Goal: Transaction & Acquisition: Subscribe to service/newsletter

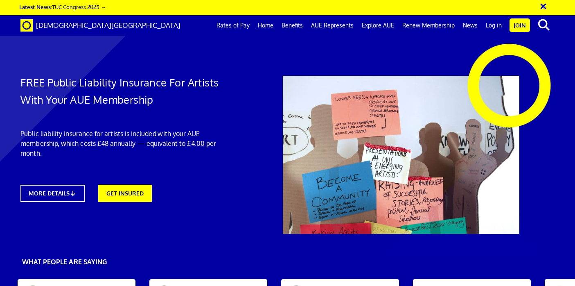
scroll to position [98, 0]
click at [75, 190] on icon at bounding box center [75, 193] width 8 height 6
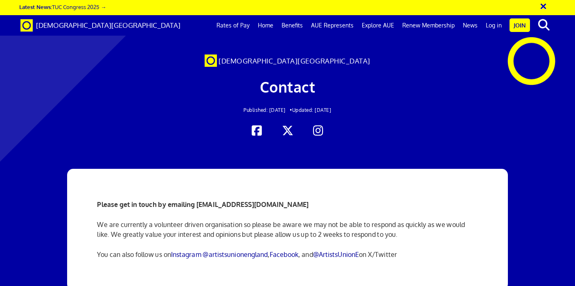
scroll to position [49, 0]
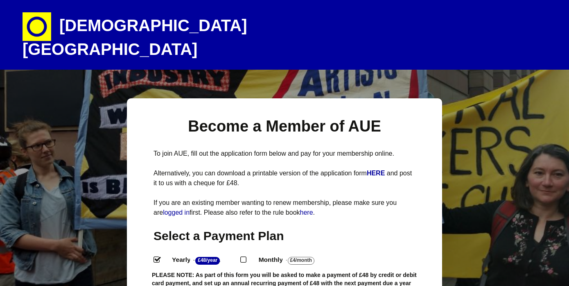
select select
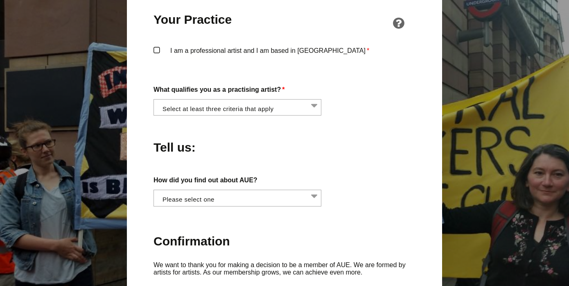
scroll to position [653, 0]
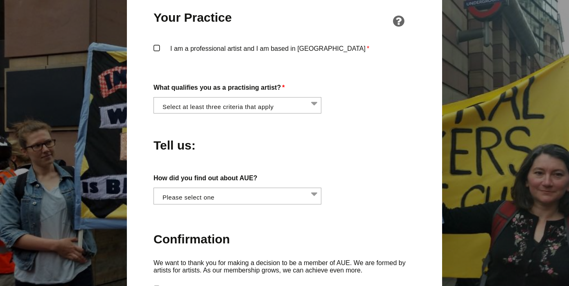
drag, startPoint x: 572, startPoint y: 53, endPoint x: 560, endPoint y: 190, distance: 136.9
click at [560, 190] on html "Artists' Union England Artists are workers too and deserve fair pay and working…" at bounding box center [284, 42] width 569 height 1390
click at [314, 97] on li at bounding box center [240, 104] width 168 height 14
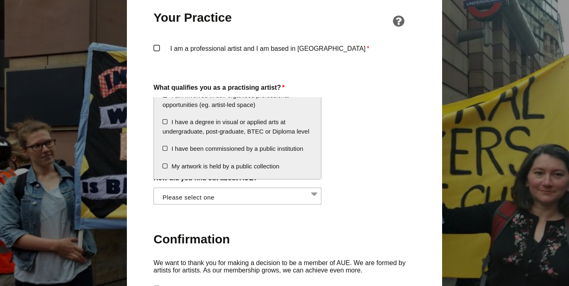
scroll to position [0, 0]
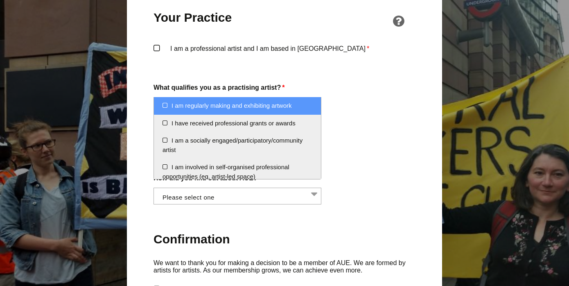
click at [167, 105] on li "I am regularly making and exhibiting artwork" at bounding box center [237, 106] width 167 height 18
select select "regularly_making_and_exhibiting_artwork"
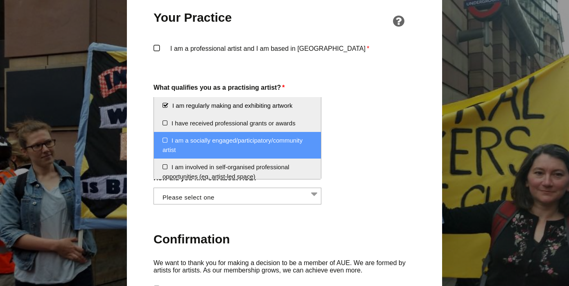
click at [165, 140] on li "I am a socially engaged/participatory/community artist" at bounding box center [237, 145] width 167 height 27
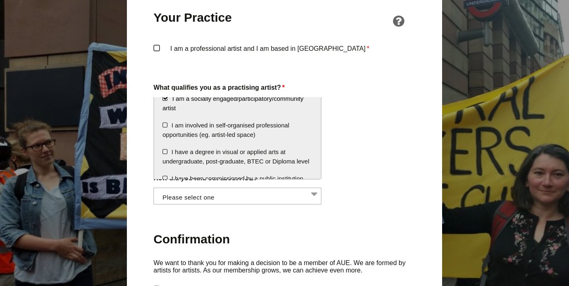
scroll to position [43, 0]
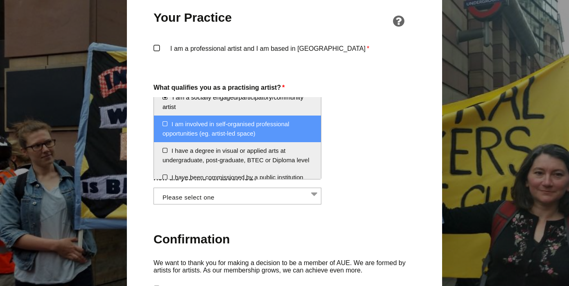
click at [167, 126] on li "I am involved in self-organised professional opportunities (eg. artist-led spac…" at bounding box center [237, 128] width 167 height 27
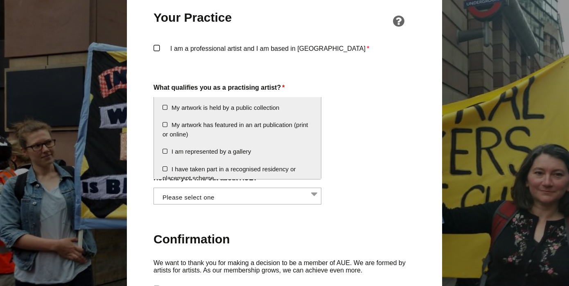
scroll to position [127, 0]
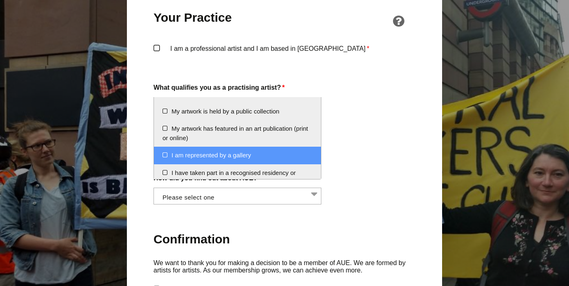
click at [163, 163] on li "I am represented by a gallery" at bounding box center [237, 156] width 167 height 18
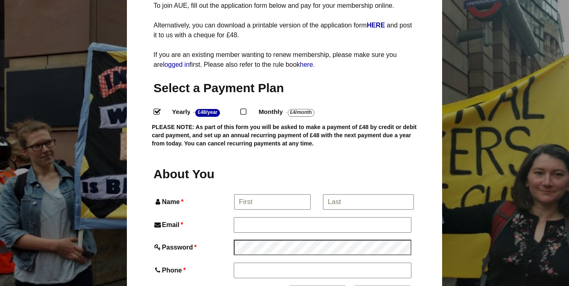
scroll to position [149, 0]
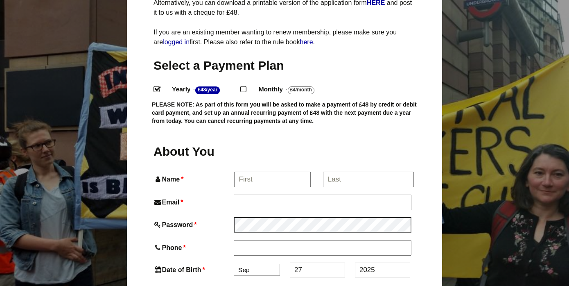
scroll to position [174, 0]
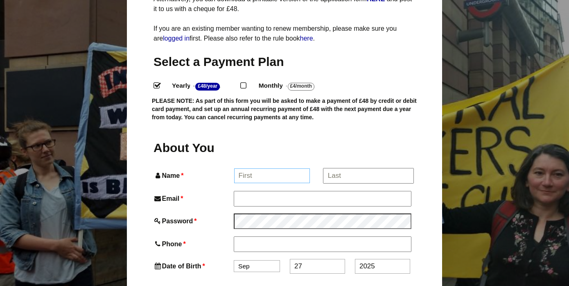
click at [251, 168] on input "Name *" at bounding box center [272, 175] width 76 height 15
type input "Shaun"
type input "Shaun Forward"
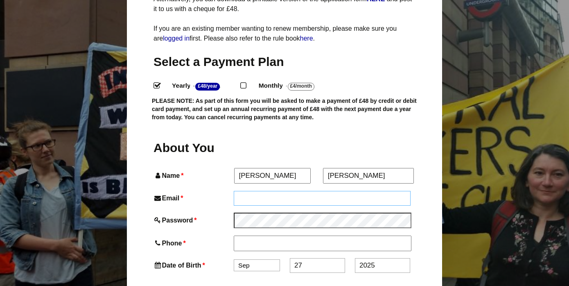
type input "shaun@forwardcreative.co.uk"
type input "07516406163"
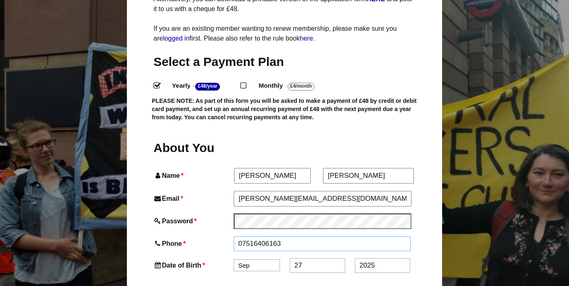
type input "39 Headswell Crescent"
type input "Bournemouth"
type input "BH10 6LG"
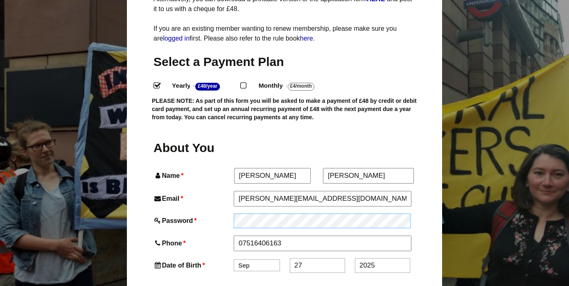
click at [231, 213] on div "Password *" at bounding box center [285, 220] width 262 height 15
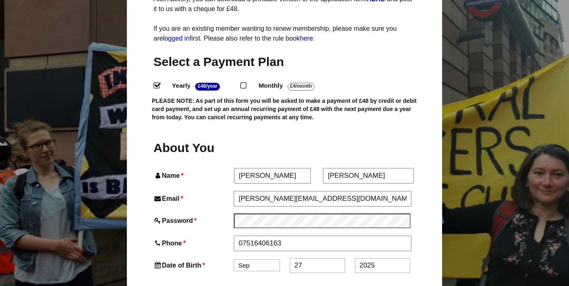
click at [257, 259] on select "Jan Feb Mar Apr May Jun Jul Aug Sep Oct Nov Dec" at bounding box center [257, 265] width 46 height 12
select select "2"
click at [303, 259] on input "27" at bounding box center [317, 266] width 55 height 15
drag, startPoint x: 303, startPoint y: 249, endPoint x: 289, endPoint y: 246, distance: 13.7
click at [290, 259] on input "27" at bounding box center [317, 266] width 55 height 15
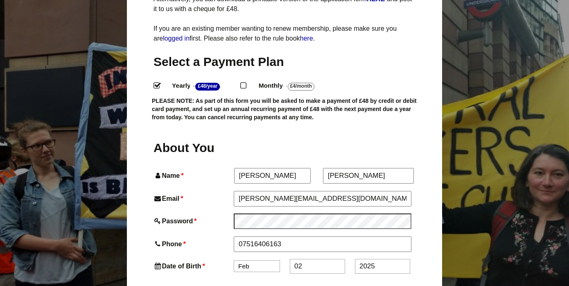
type input "02"
drag, startPoint x: 377, startPoint y: 248, endPoint x: 352, endPoint y: 249, distance: 25.4
click at [352, 259] on div "Date of Birth * Jan Feb Mar Apr May Jun Jul Aug Sep Oct Nov Dec 02 2025" at bounding box center [285, 266] width 262 height 15
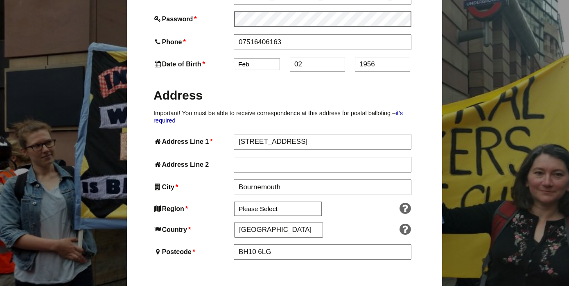
scroll to position [389, 0]
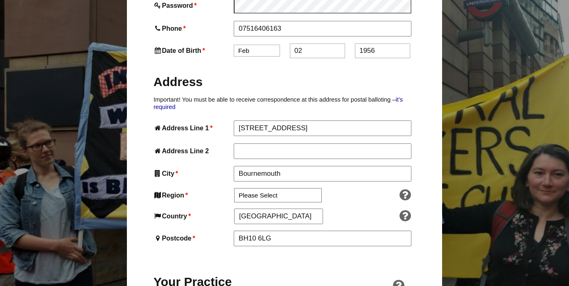
type input "1956"
click at [277, 188] on select "Please Select South East England London North West England East of England West…" at bounding box center [278, 195] width 88 height 14
select select "South West"
click at [271, 188] on select "Please Select South East England London North West England East of England West…" at bounding box center [278, 195] width 88 height 14
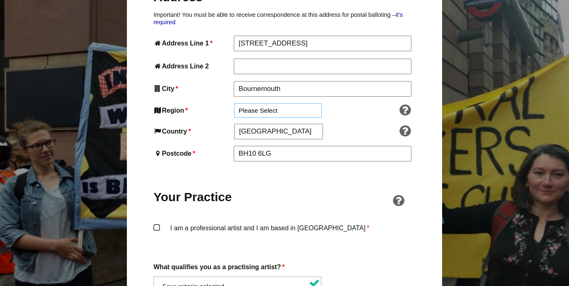
scroll to position [476, 0]
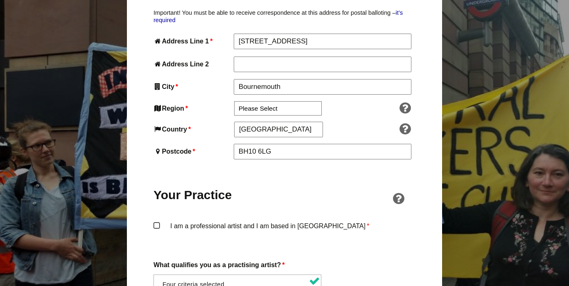
click at [158, 220] on label "I am a professional artist and I am based in England *" at bounding box center [285, 232] width 262 height 25
click at [0, 0] on input "I am a professional artist and I am based in England *" at bounding box center [0, 0] width 0 height 0
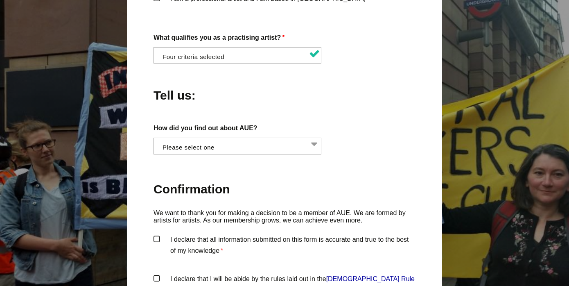
scroll to position [705, 0]
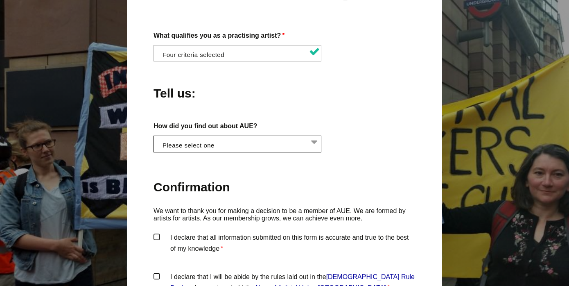
click at [312, 136] on li at bounding box center [240, 143] width 168 height 14
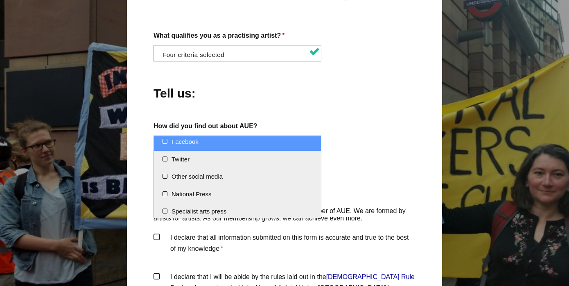
scroll to position [23, 0]
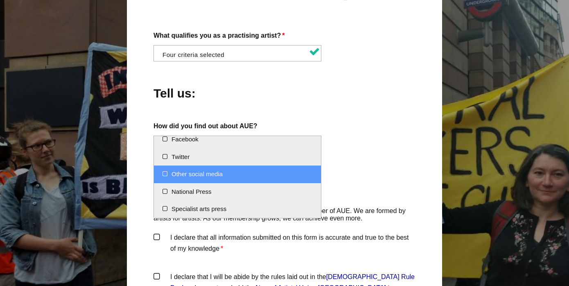
select select "Other social media"
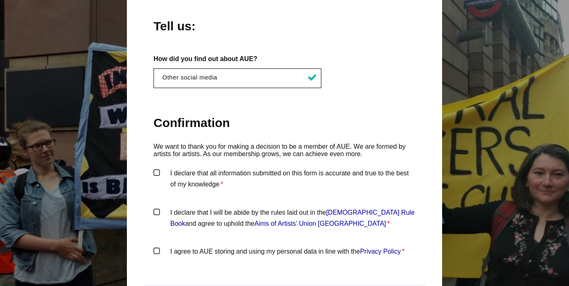
scroll to position [790, 0]
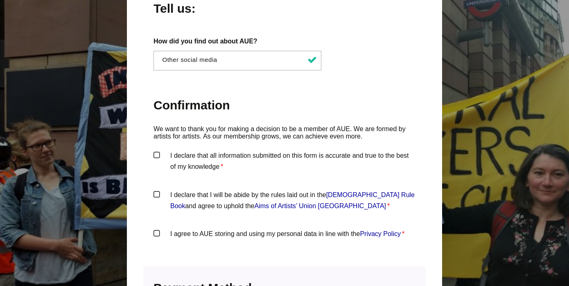
click at [158, 150] on label "I declare that all information submitted on this form is accurate and true to t…" at bounding box center [285, 162] width 262 height 25
click at [0, 0] on input "I declare that all information submitted on this form is accurate and true to t…" at bounding box center [0, 0] width 0 height 0
click at [157, 189] on label "I declare that I will be abide by the rules laid out in the Artists' Union Engl…" at bounding box center [285, 201] width 262 height 25
click at [0, 0] on input "I declare that I will be abide by the rules laid out in the Artists' Union Engl…" at bounding box center [0, 0] width 0 height 0
click at [158, 228] on label "I agree to AUE storing and using my personal data in line with the Privacy Poli…" at bounding box center [285, 240] width 262 height 25
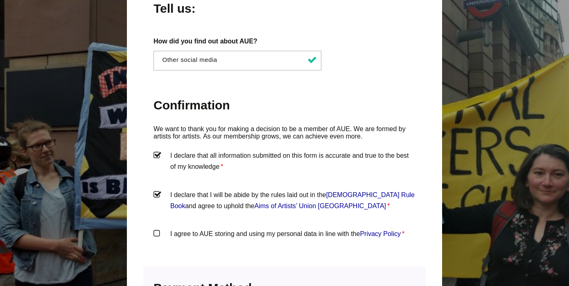
click at [0, 0] on input "I agree to AUE storing and using my personal data in line with the Privacy Poli…" at bounding box center [0, 0] width 0 height 0
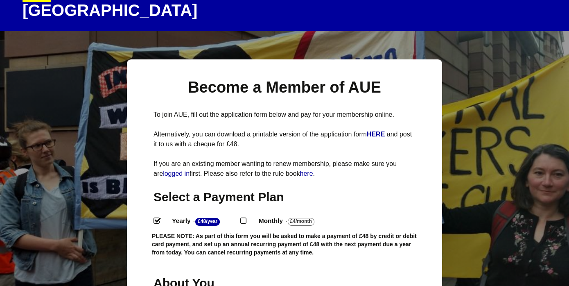
scroll to position [43, 0]
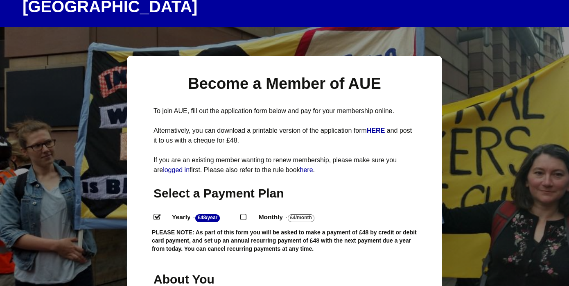
click at [411, 192] on div "Select a Payment Plan Yearly - £48/Year . Monthly - £4/Month ." at bounding box center [285, 220] width 262 height 70
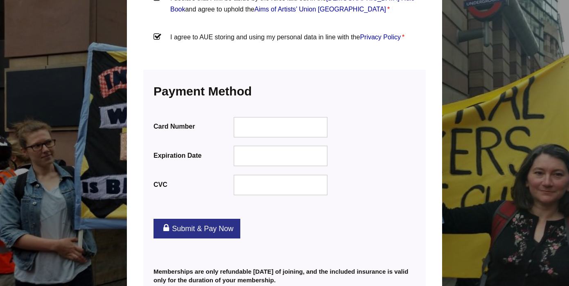
scroll to position [1025, 0]
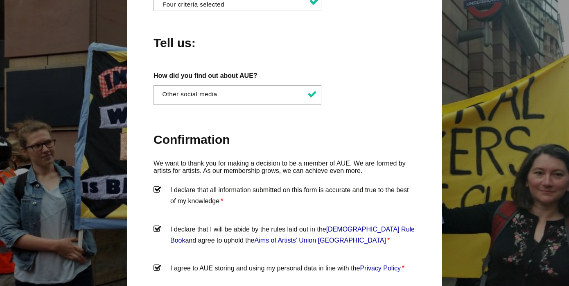
scroll to position [219, 0]
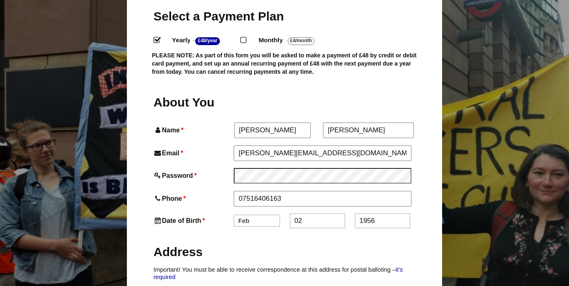
click at [245, 37] on input "Monthly - £4/Month ." at bounding box center [242, 39] width 5 height 5
radio input "true"
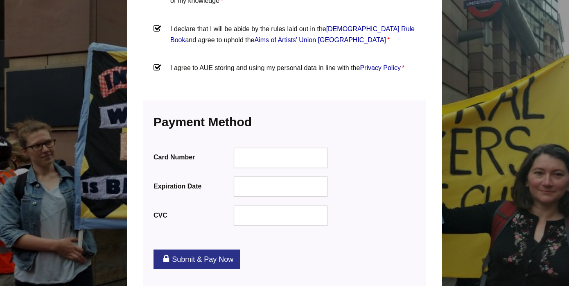
scroll to position [966, 0]
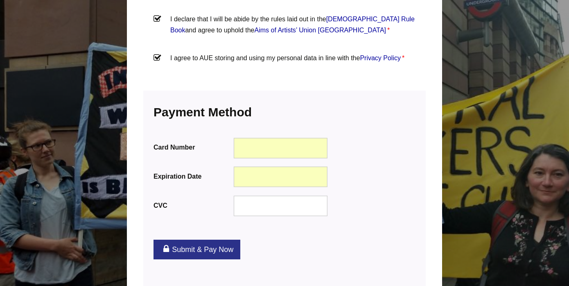
click at [214, 240] on link "Submit & Pay Now" at bounding box center [197, 250] width 87 height 20
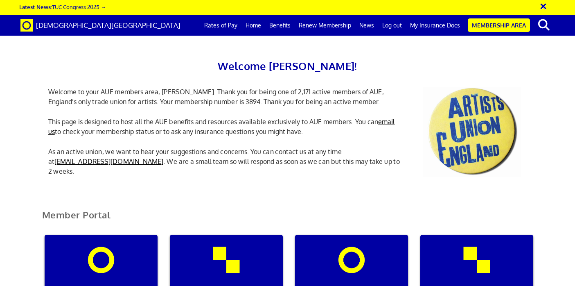
scroll to position [0, 2]
click at [570, 56] on div "Welcome [PERSON_NAME]! Welcome to your AUE members area, [PERSON_NAME]. Thank y…" at bounding box center [287, 100] width 575 height 185
drag, startPoint x: 217, startPoint y: 85, endPoint x: 129, endPoint y: 87, distance: 87.6
click at [129, 87] on p "Welcome to your AUE members area, Shaun. Thank you for being one of 2,171 activ…" at bounding box center [226, 97] width 369 height 20
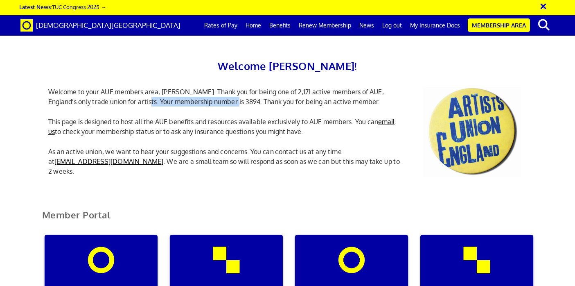
copy p "membership number is 3894."
click at [561, 103] on div "Welcome Shaun! Welcome to your AUE members area, Shaun. Thank you for being one…" at bounding box center [287, 100] width 575 height 185
click at [256, 285] on p "My insurance documents" at bounding box center [226, 291] width 102 height 11
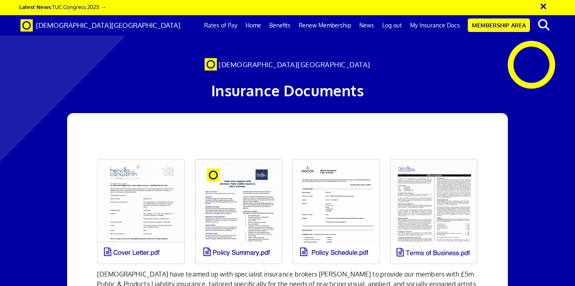
scroll to position [66, 0]
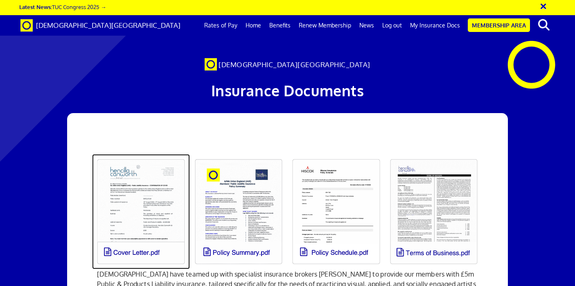
click at [152, 154] on link at bounding box center [141, 211] width 98 height 115
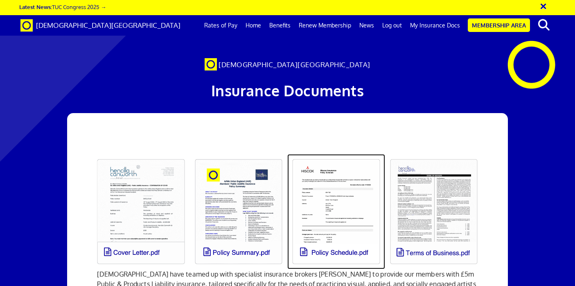
click at [318, 156] on link at bounding box center [336, 211] width 98 height 115
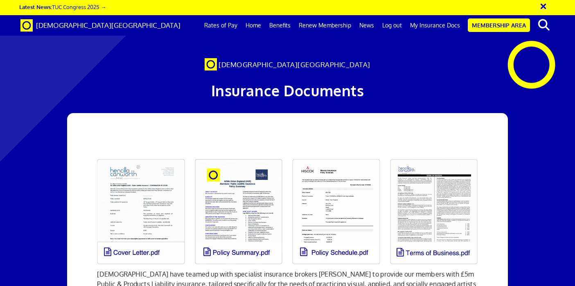
click at [271, 41] on div at bounding box center [287, 59] width 575 height 102
